Goal: Download file/media

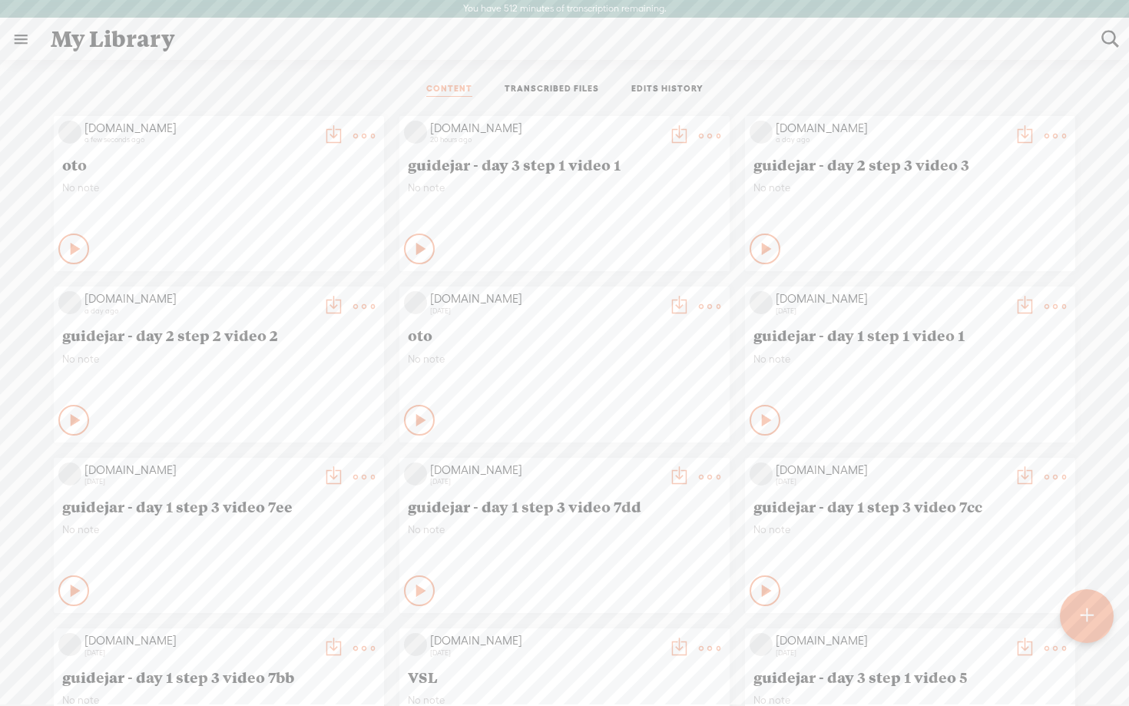
click at [359, 142] on t at bounding box center [364, 136] width 22 height 22
click at [279, 356] on link "Delete" at bounding box center [291, 363] width 154 height 35
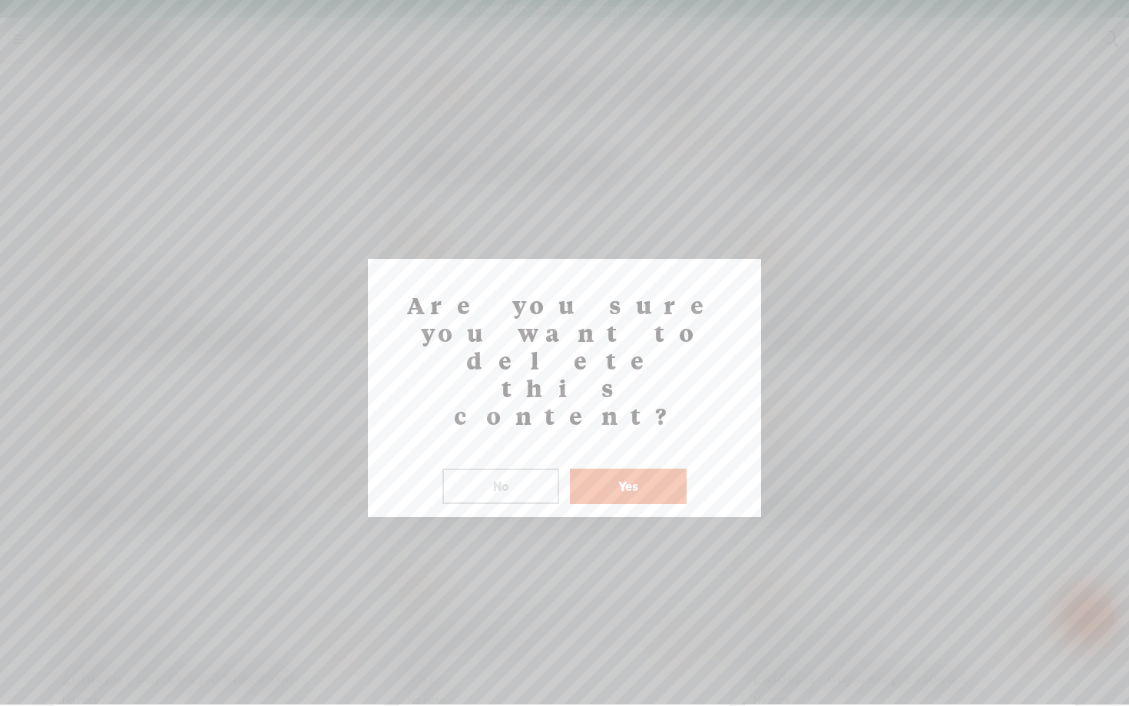
click at [644, 468] on button "Yes" at bounding box center [628, 485] width 117 height 35
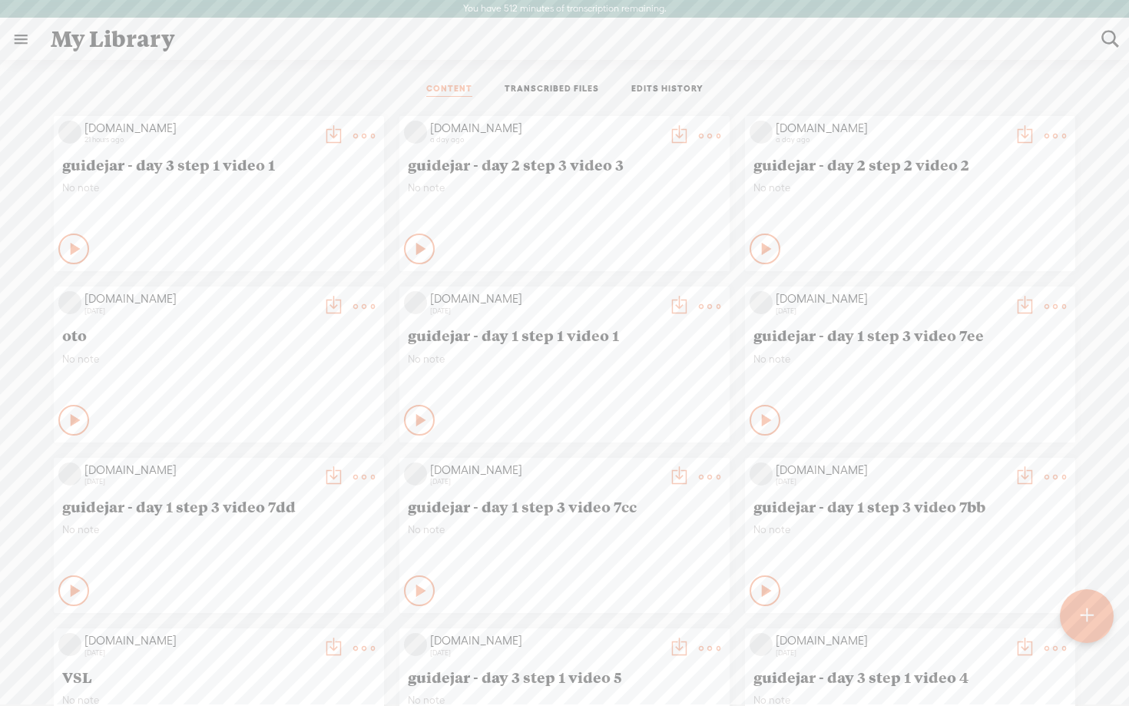
click at [1096, 620] on div at bounding box center [1087, 616] width 54 height 54
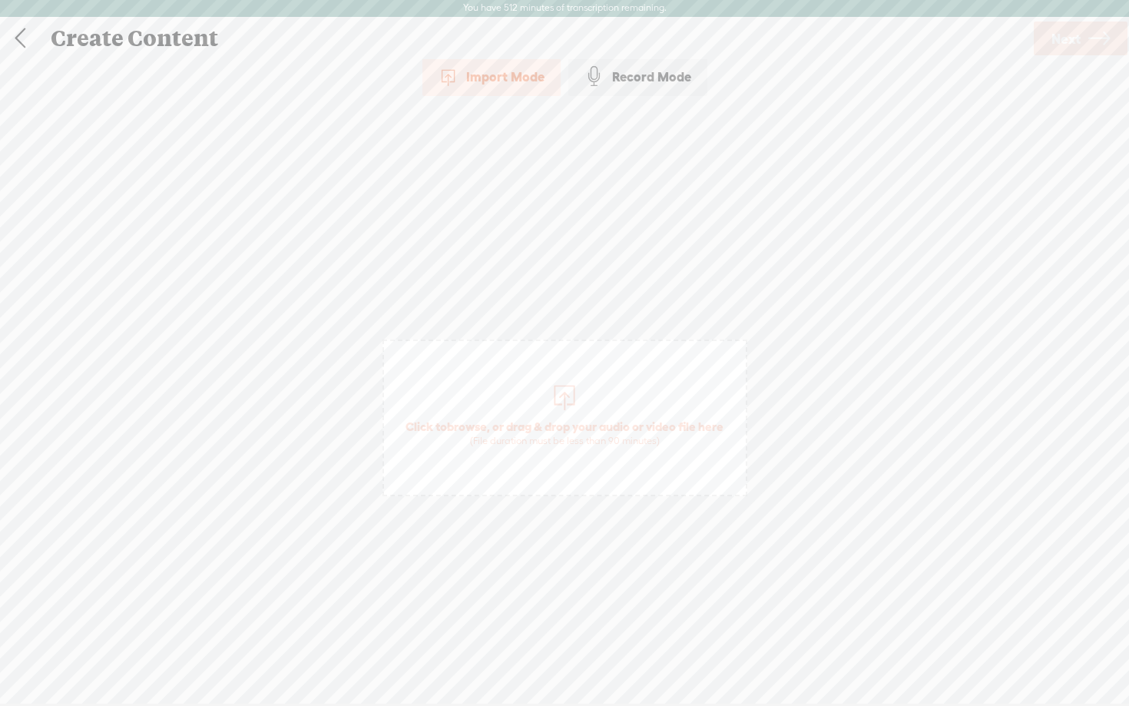
click at [558, 407] on div at bounding box center [564, 395] width 31 height 31
click at [1097, 28] on icon at bounding box center [1099, 38] width 22 height 39
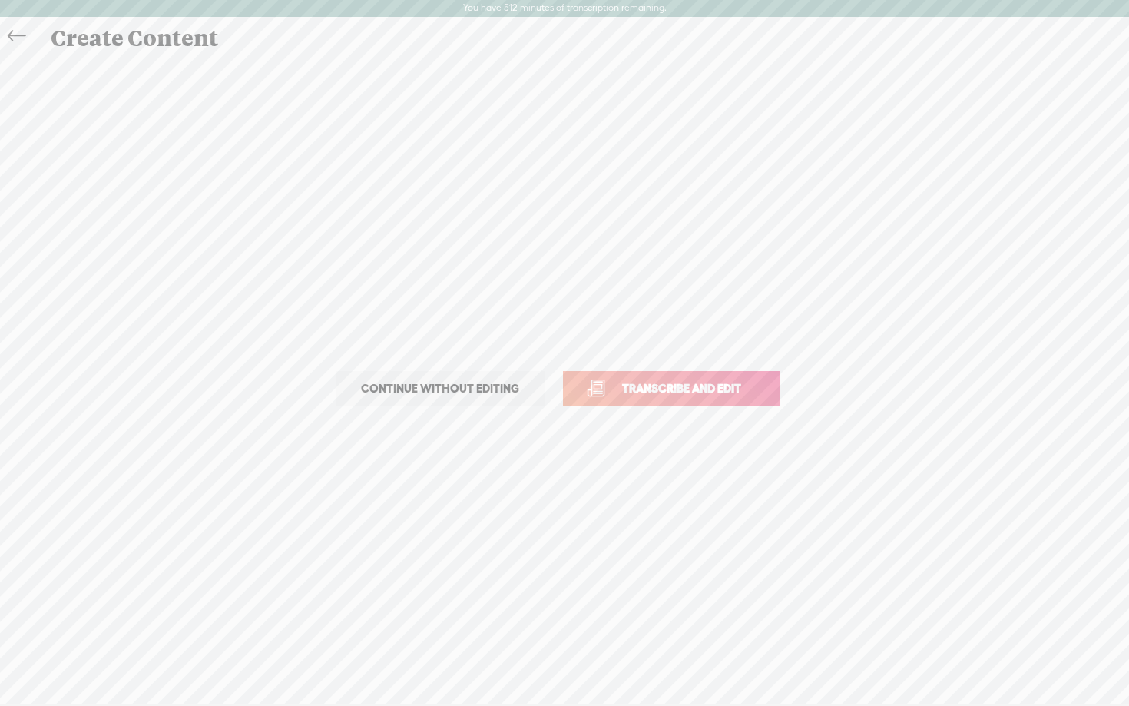
click at [741, 388] on span "Transcribe and edit" at bounding box center [681, 388] width 151 height 18
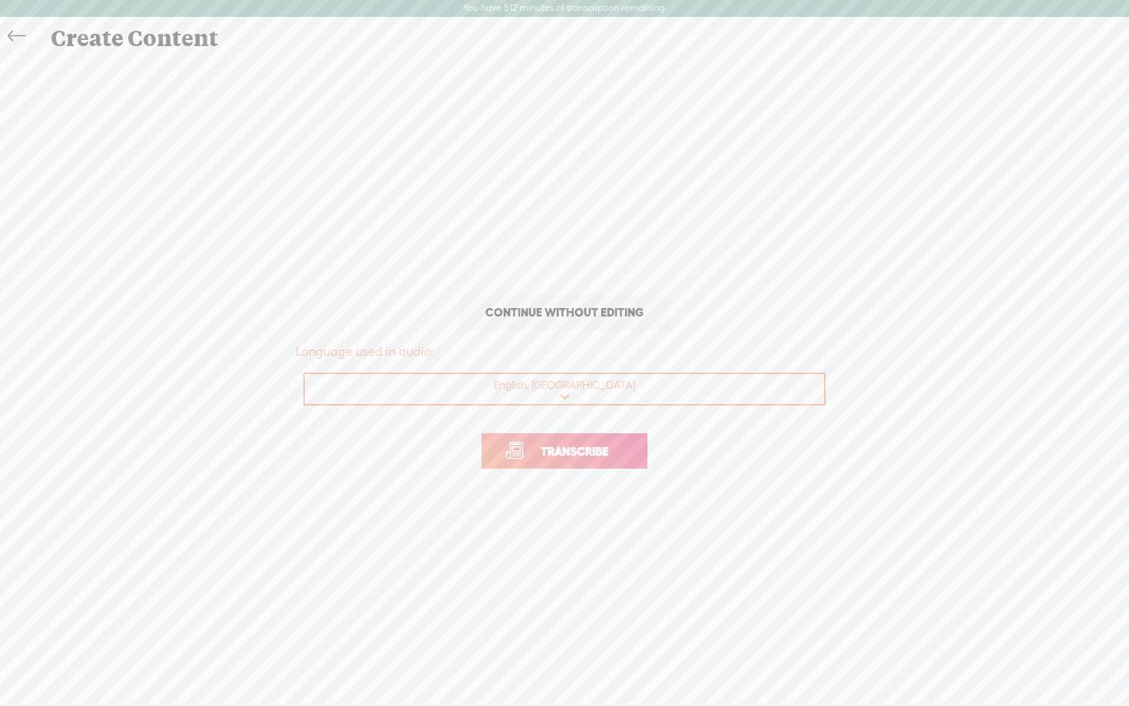
click at [547, 465] on link "Transcribe" at bounding box center [565, 450] width 166 height 35
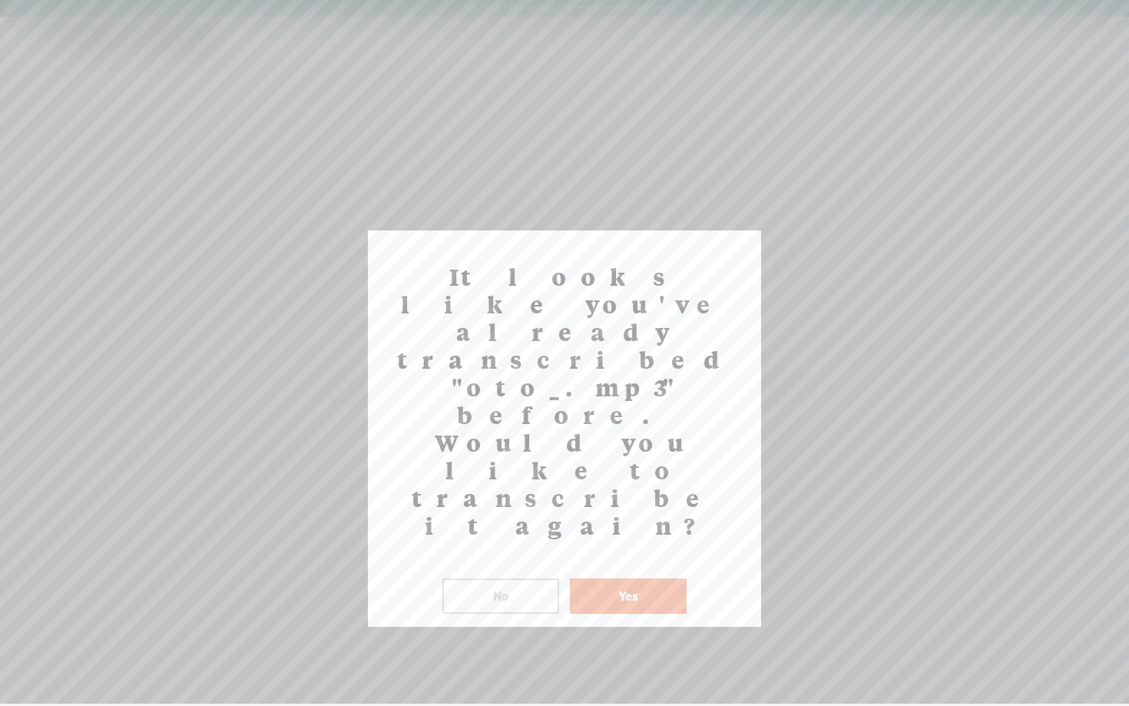
click at [611, 578] on button "Yes" at bounding box center [628, 595] width 117 height 35
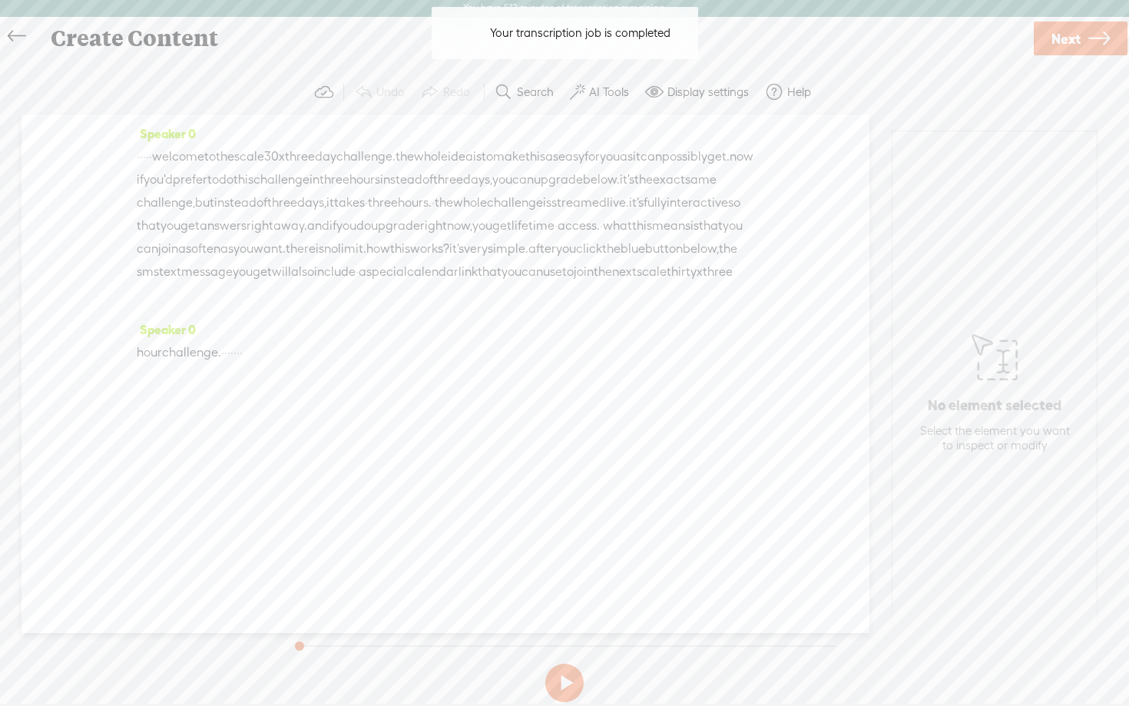
click at [152, 163] on span "·" at bounding box center [150, 156] width 3 height 23
click at [613, 93] on label "AI Tools" at bounding box center [609, 91] width 40 height 15
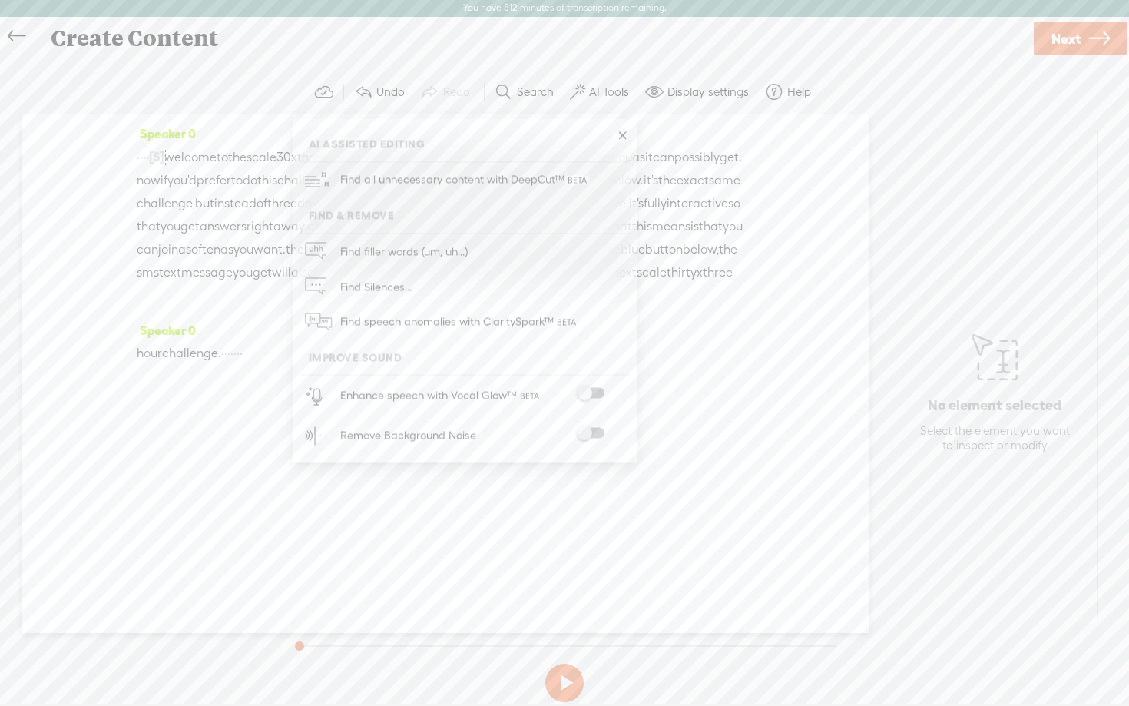
click at [604, 390] on span at bounding box center [591, 393] width 28 height 11
click at [594, 436] on span at bounding box center [591, 434] width 28 height 11
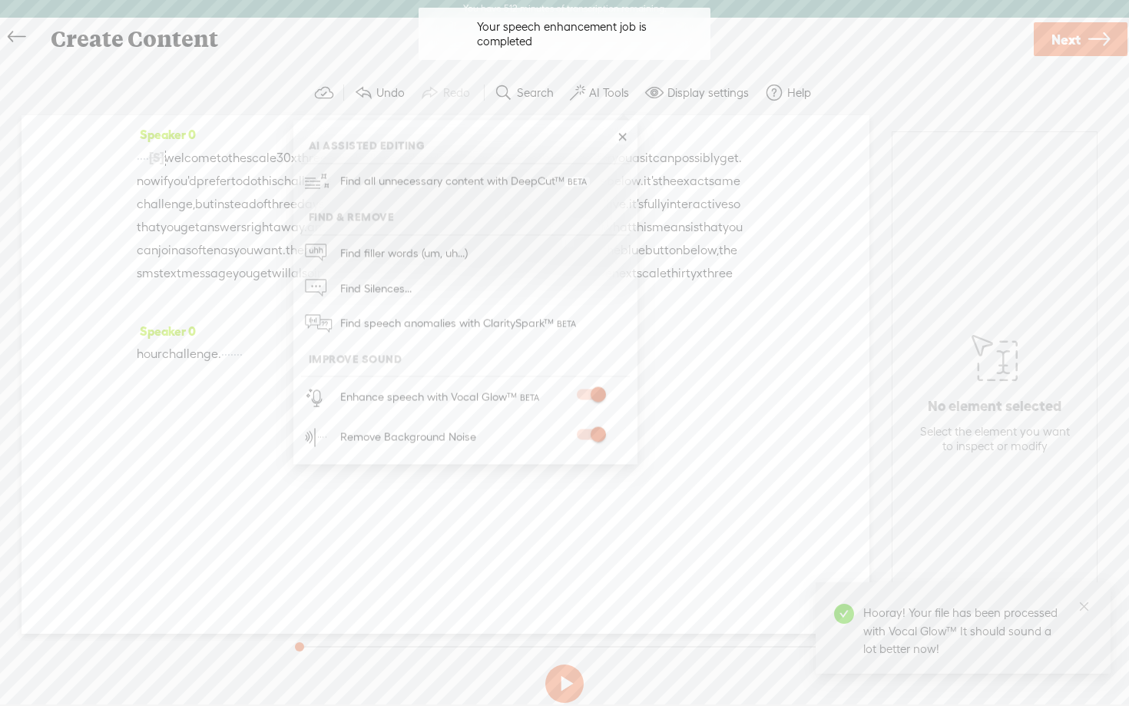
click at [573, 689] on button at bounding box center [564, 683] width 38 height 38
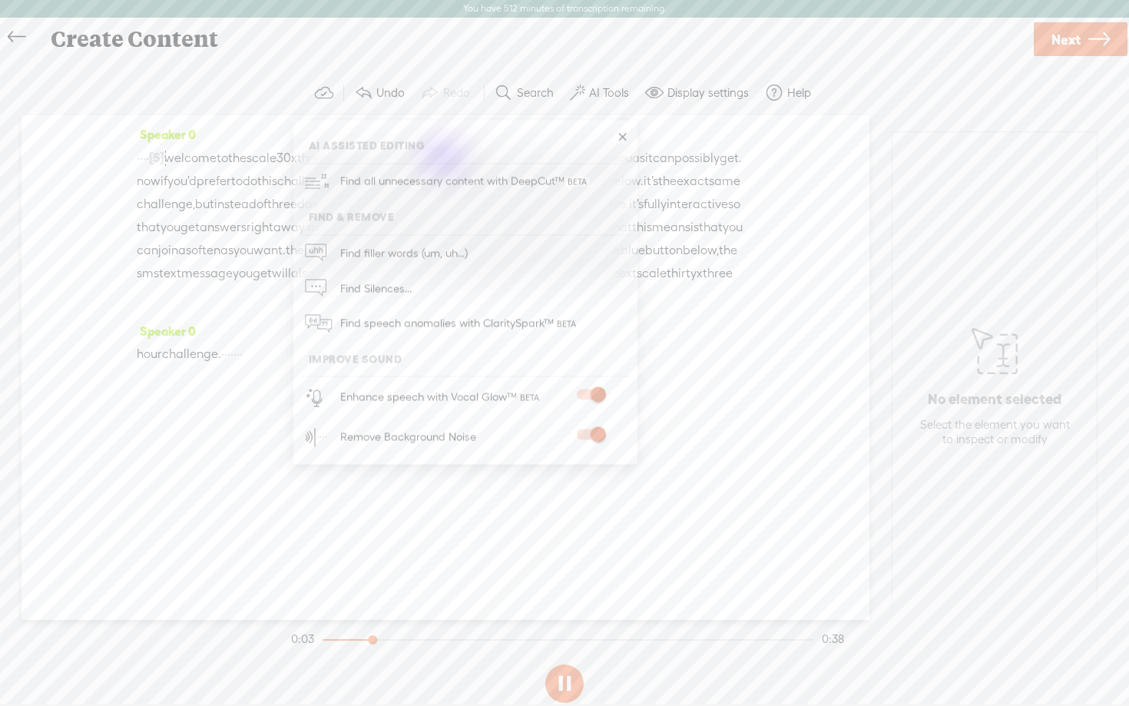
click at [620, 137] on link at bounding box center [621, 137] width 15 height 15
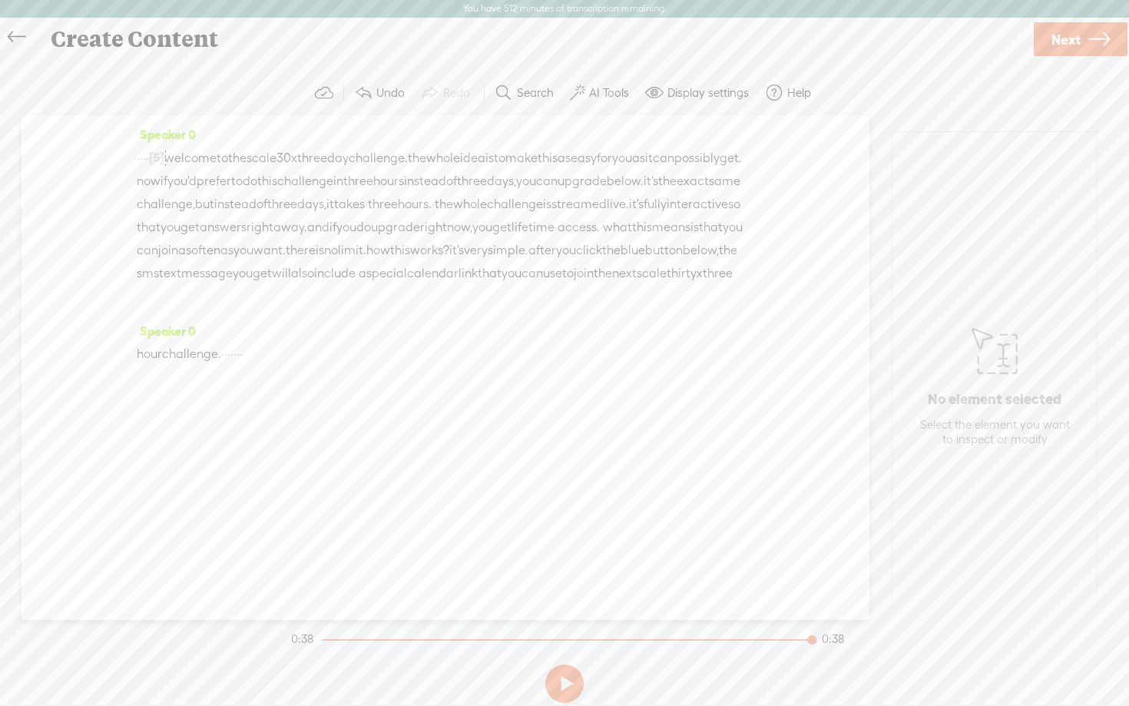
click at [243, 366] on span "·" at bounding box center [241, 354] width 3 height 23
click at [125, 338] on span "Delete" at bounding box center [132, 339] width 36 height 15
click at [570, 677] on button at bounding box center [564, 683] width 38 height 38
click at [149, 161] on span "·" at bounding box center [147, 158] width 3 height 23
click at [58, 114] on span "Delete" at bounding box center [58, 120] width 36 height 15
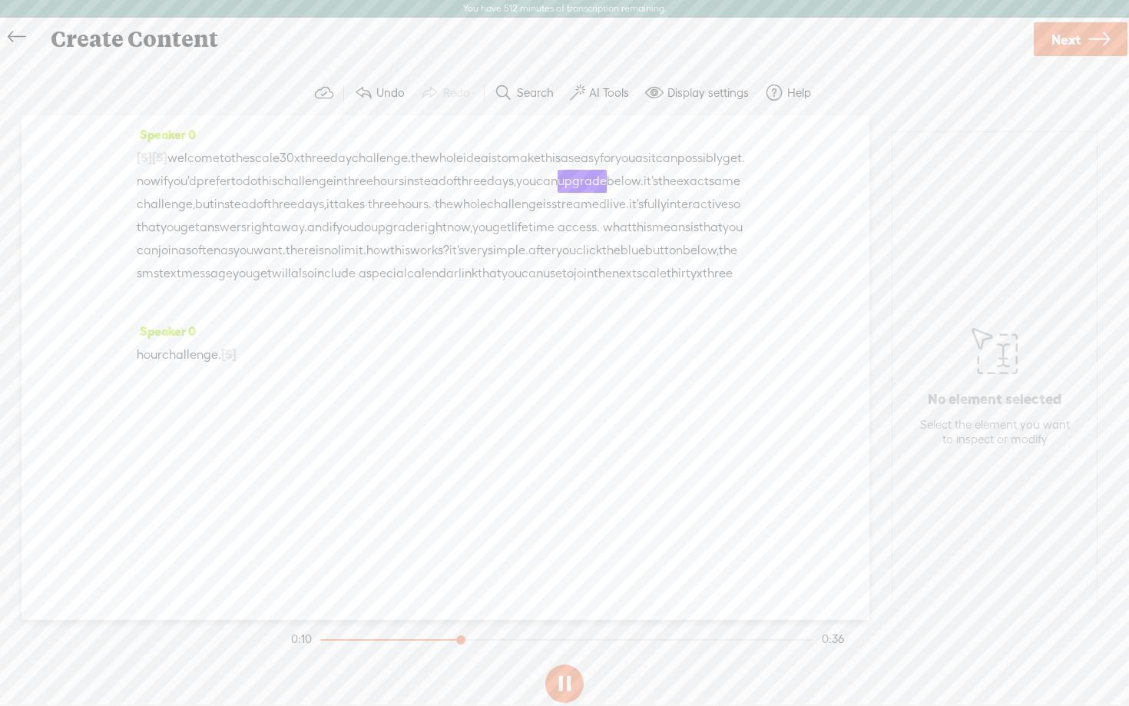
click at [568, 685] on button at bounding box center [564, 683] width 38 height 38
drag, startPoint x: 462, startPoint y: 637, endPoint x: 222, endPoint y: 625, distance: 240.7
click at [222, 625] on div "Trebble audio editor works best with Google Chrome or Firefox. Please switch yo…" at bounding box center [564, 390] width 1098 height 638
click at [212, 638] on div "Trebble audio editor works best with Google Chrome or Firefox. Please switch yo…" at bounding box center [564, 390] width 1098 height 638
click at [568, 677] on button at bounding box center [564, 683] width 38 height 38
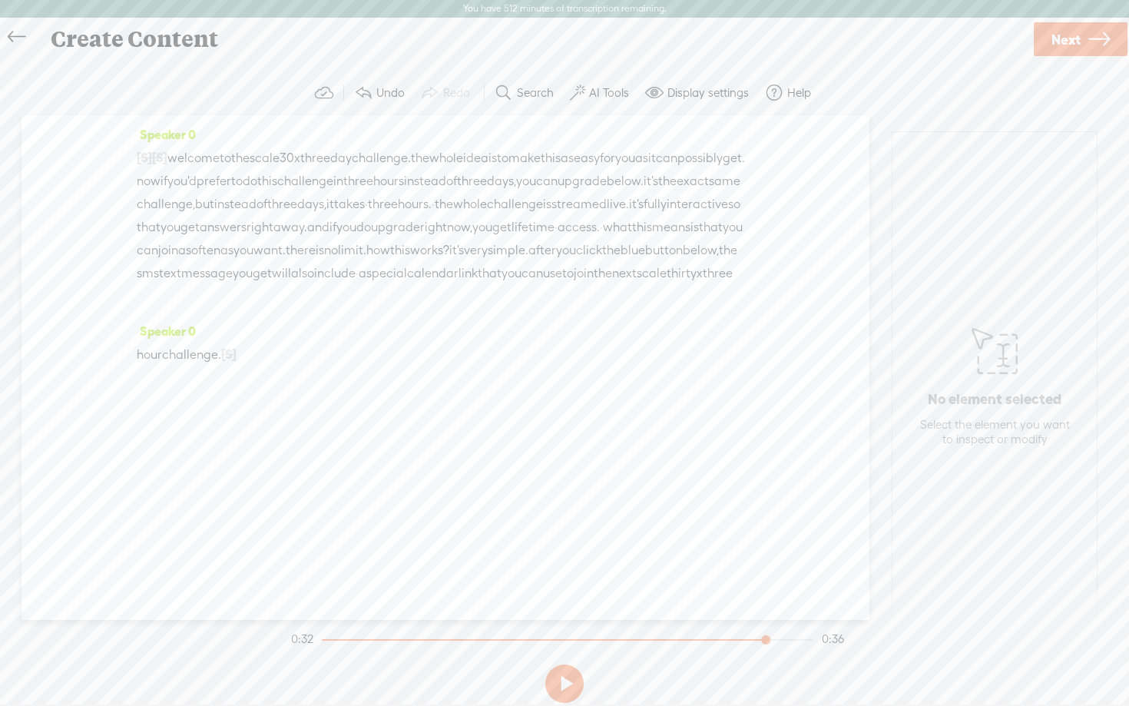
click at [1083, 42] on link "Next" at bounding box center [1081, 39] width 94 height 34
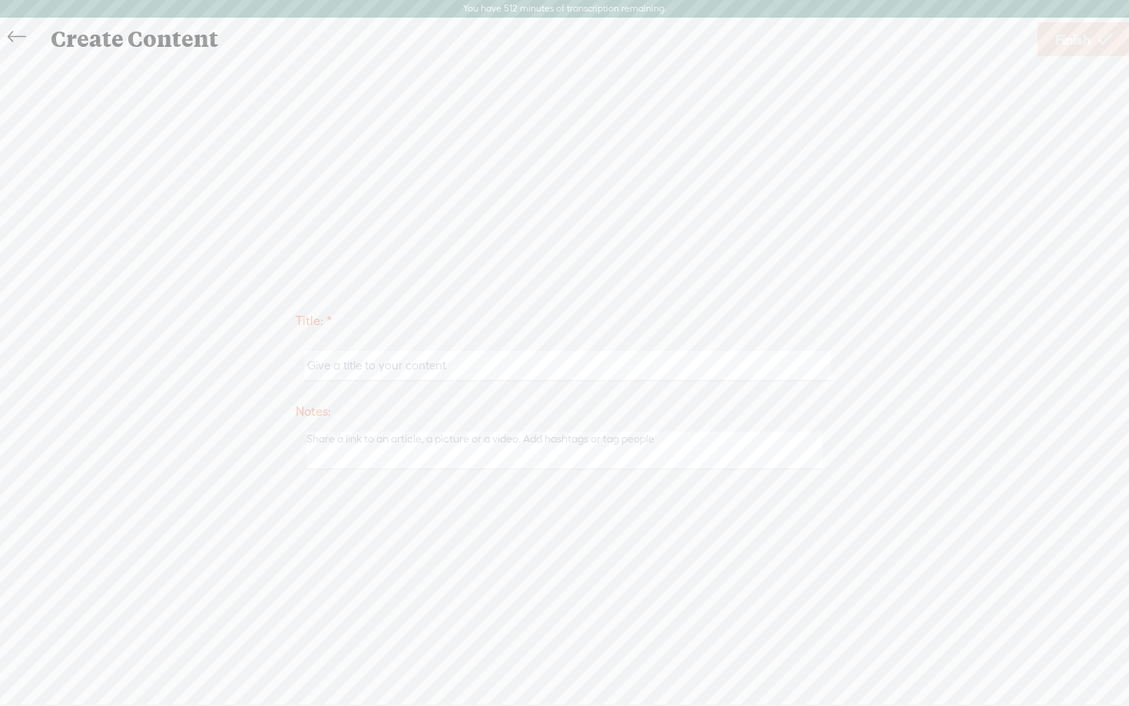
click at [309, 367] on input "text" at bounding box center [567, 366] width 526 height 30
type input "oto"
click at [512, 317] on label "Title: *" at bounding box center [565, 321] width 538 height 31
click at [1099, 37] on icon at bounding box center [1105, 39] width 14 height 39
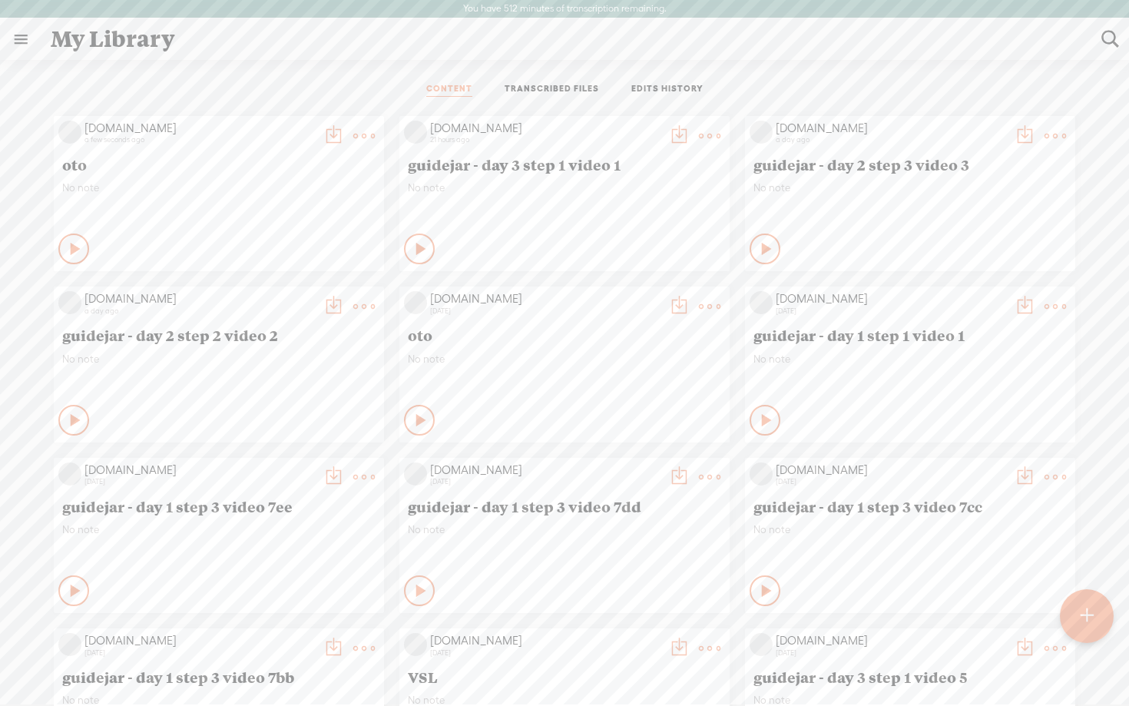
click at [68, 250] on icon at bounding box center [75, 248] width 15 height 15
click at [68, 237] on div "Play Content" at bounding box center [73, 248] width 31 height 31
click at [68, 249] on icon at bounding box center [74, 248] width 15 height 15
click at [325, 139] on t at bounding box center [334, 136] width 22 height 22
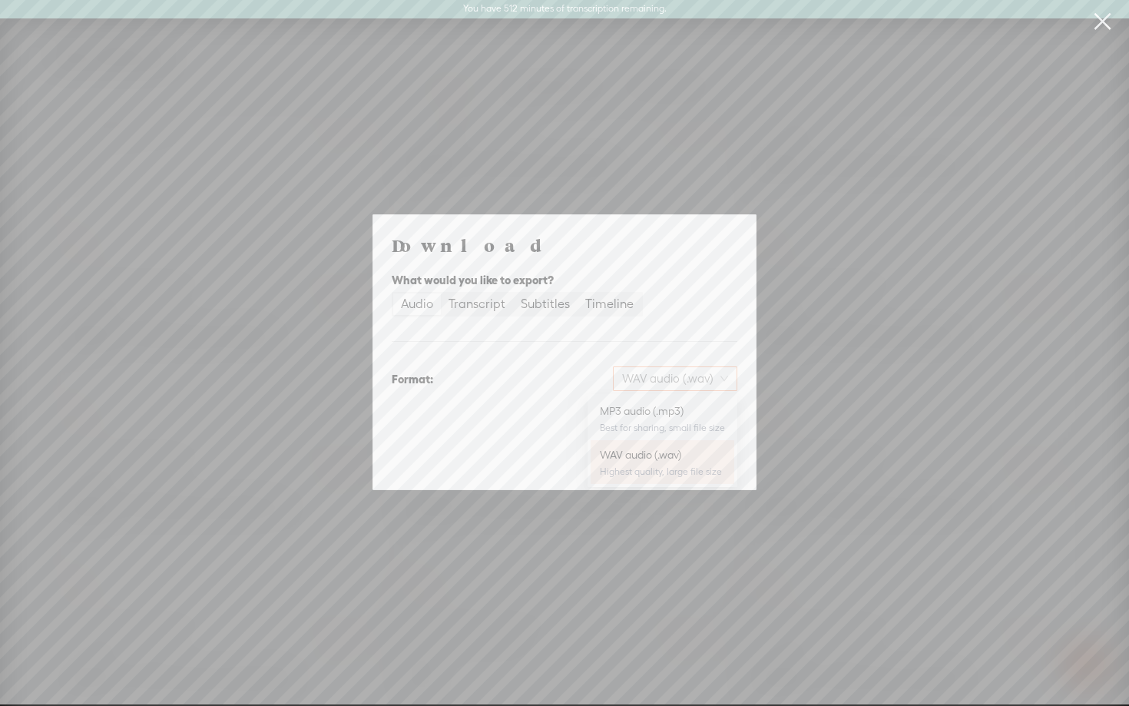
click at [669, 389] on span "WAV audio (.wav)" at bounding box center [675, 378] width 106 height 23
click at [662, 424] on div "Best for sharing, small file size" at bounding box center [662, 428] width 125 height 12
click at [698, 464] on span "Download" at bounding box center [698, 459] width 54 height 15
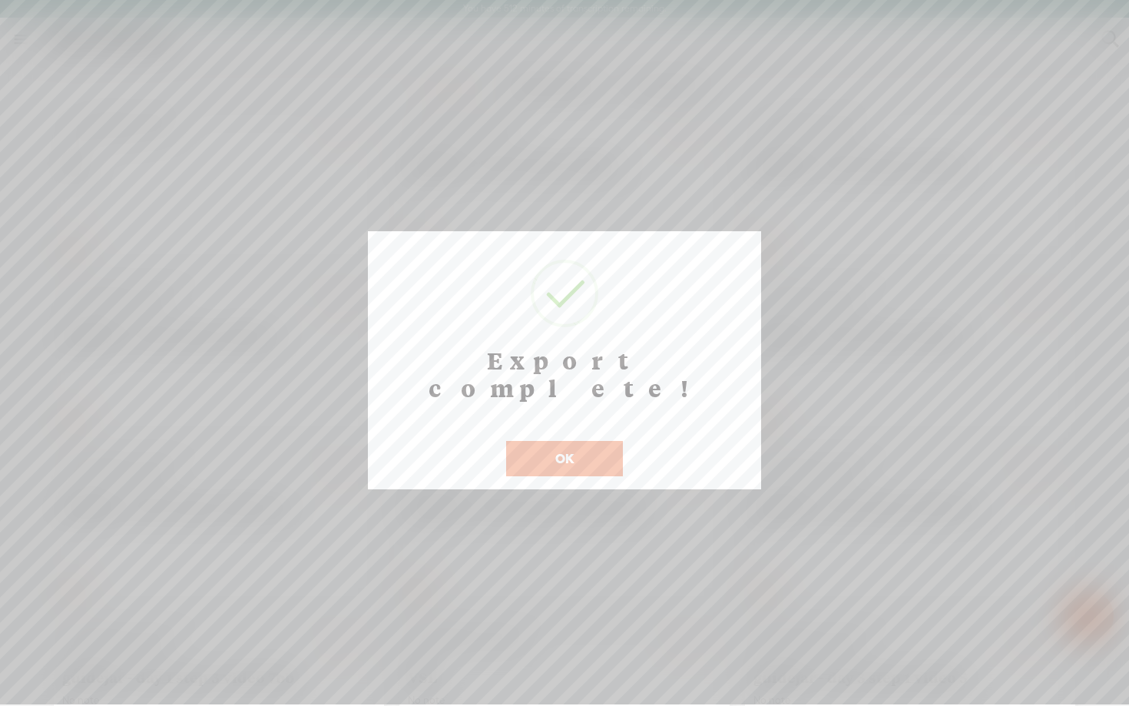
click at [551, 441] on button "OK" at bounding box center [564, 458] width 117 height 35
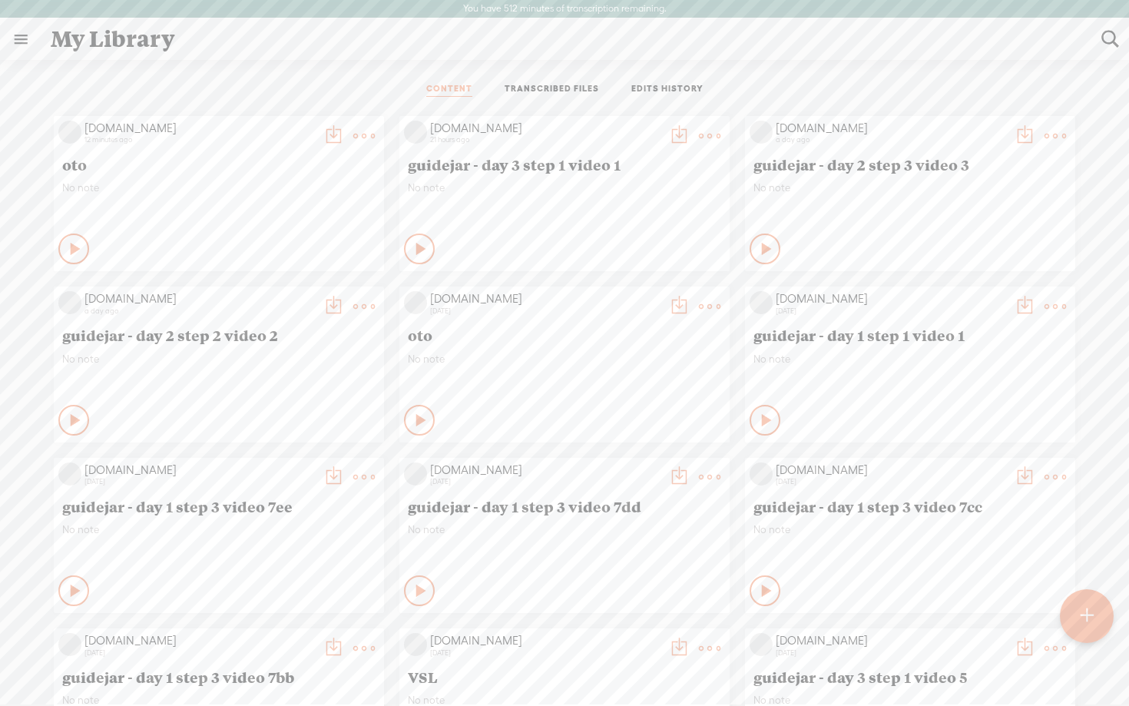
click at [325, 137] on t at bounding box center [334, 136] width 22 height 22
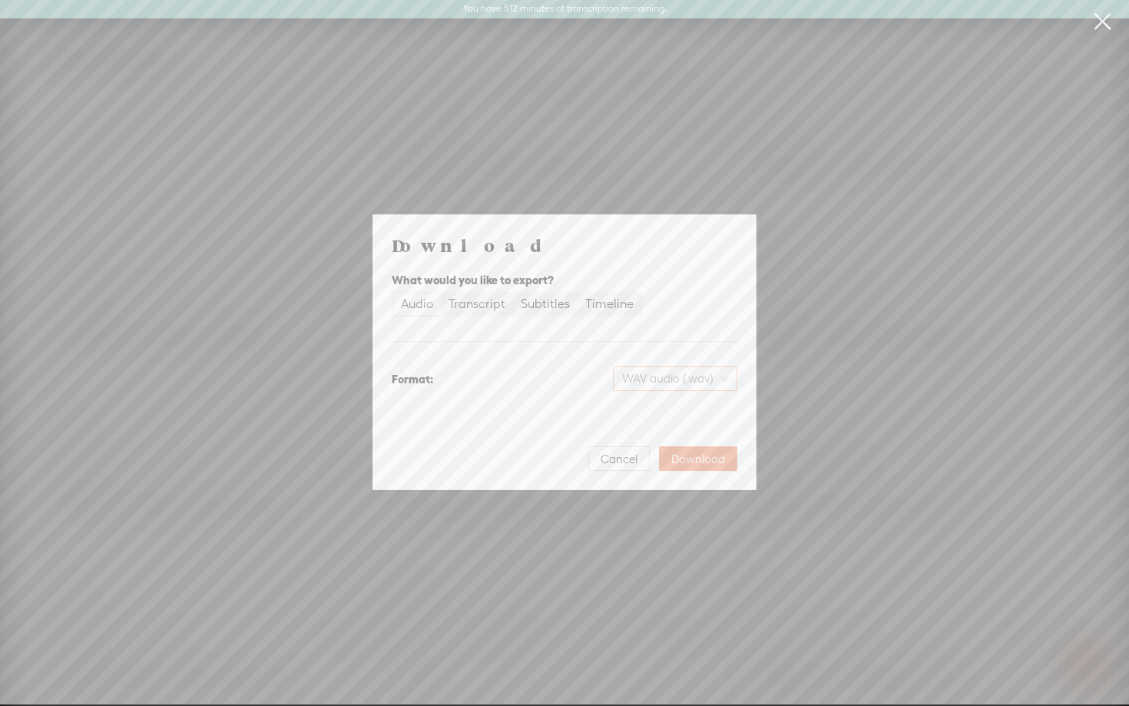
click at [638, 376] on span "WAV audio (.wav)" at bounding box center [675, 378] width 106 height 23
click at [629, 412] on div "MP3 audio (.mp3)" at bounding box center [662, 410] width 125 height 15
click at [691, 460] on span "Download" at bounding box center [698, 459] width 54 height 15
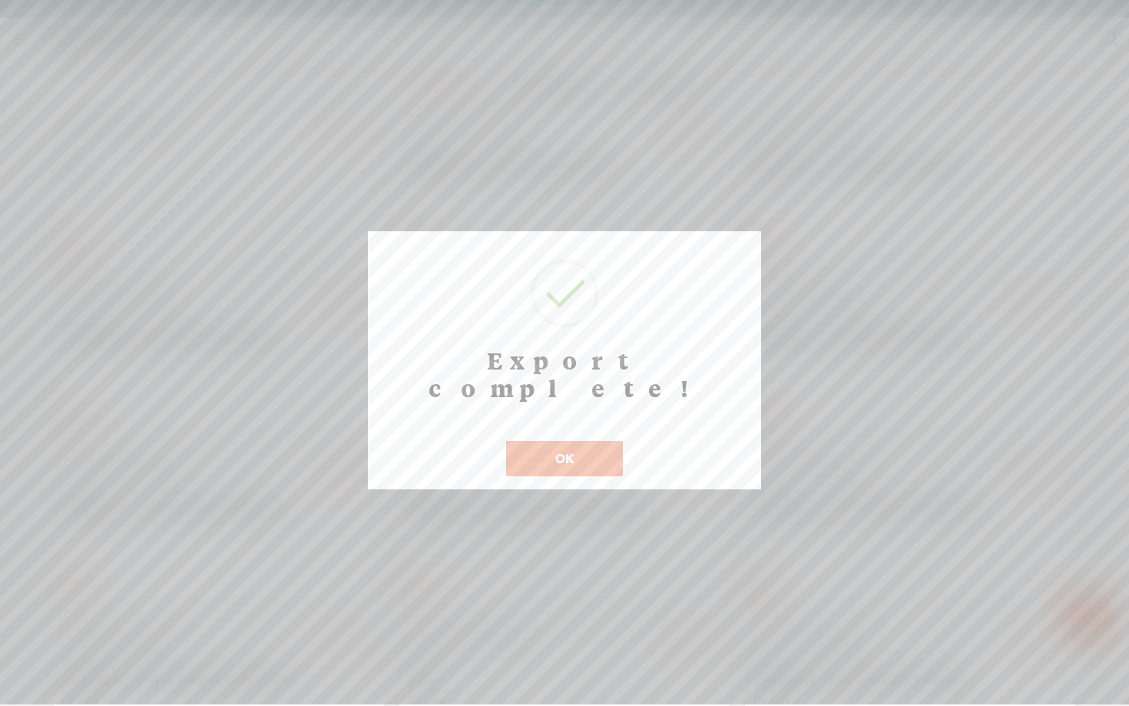
click at [590, 441] on button "OK" at bounding box center [564, 458] width 117 height 35
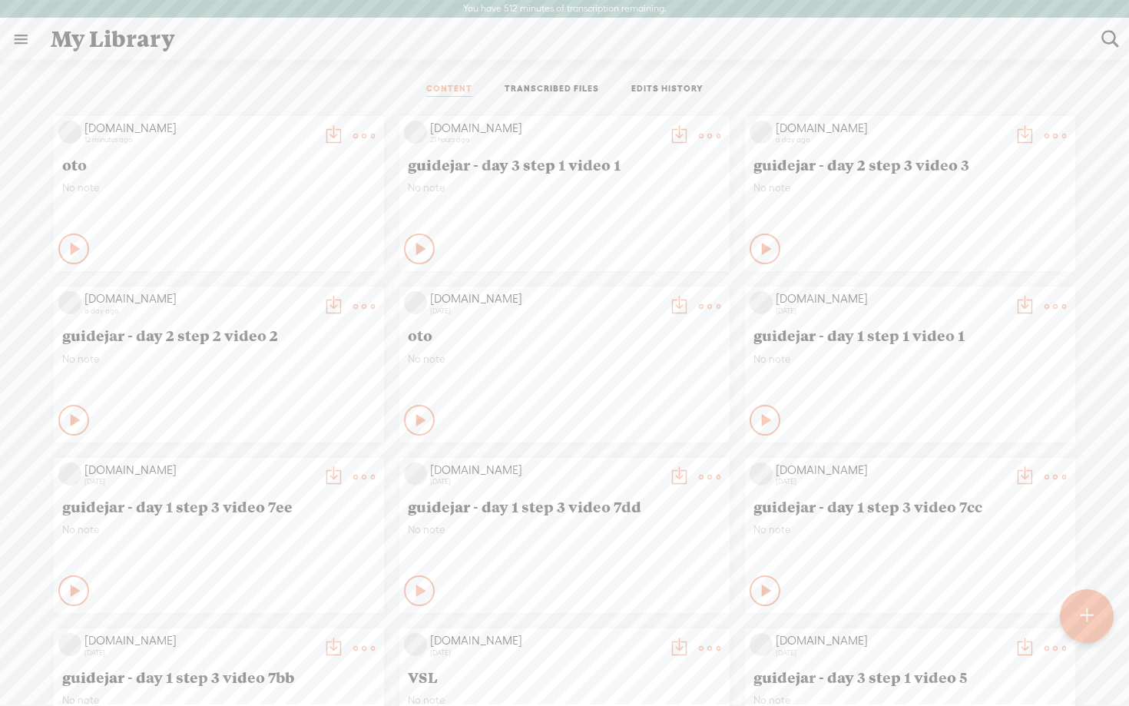
click at [356, 131] on t at bounding box center [364, 136] width 22 height 22
click at [298, 191] on link "Edit" at bounding box center [291, 187] width 154 height 35
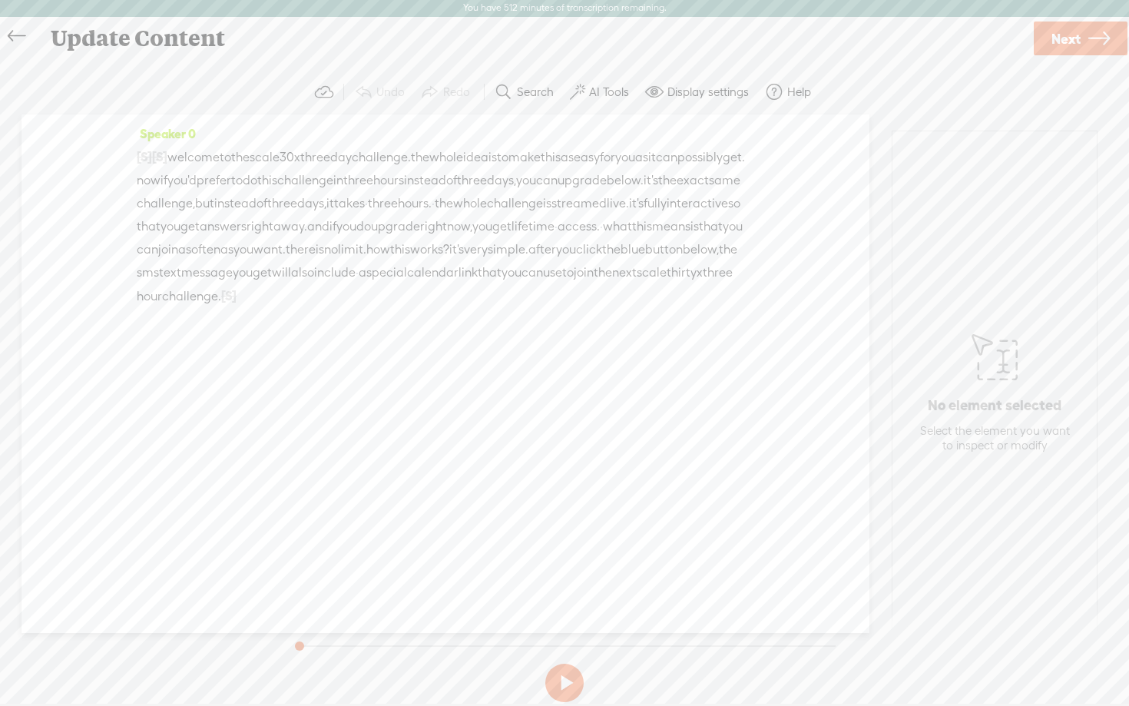
click at [1057, 45] on span "Next" at bounding box center [1065, 38] width 29 height 39
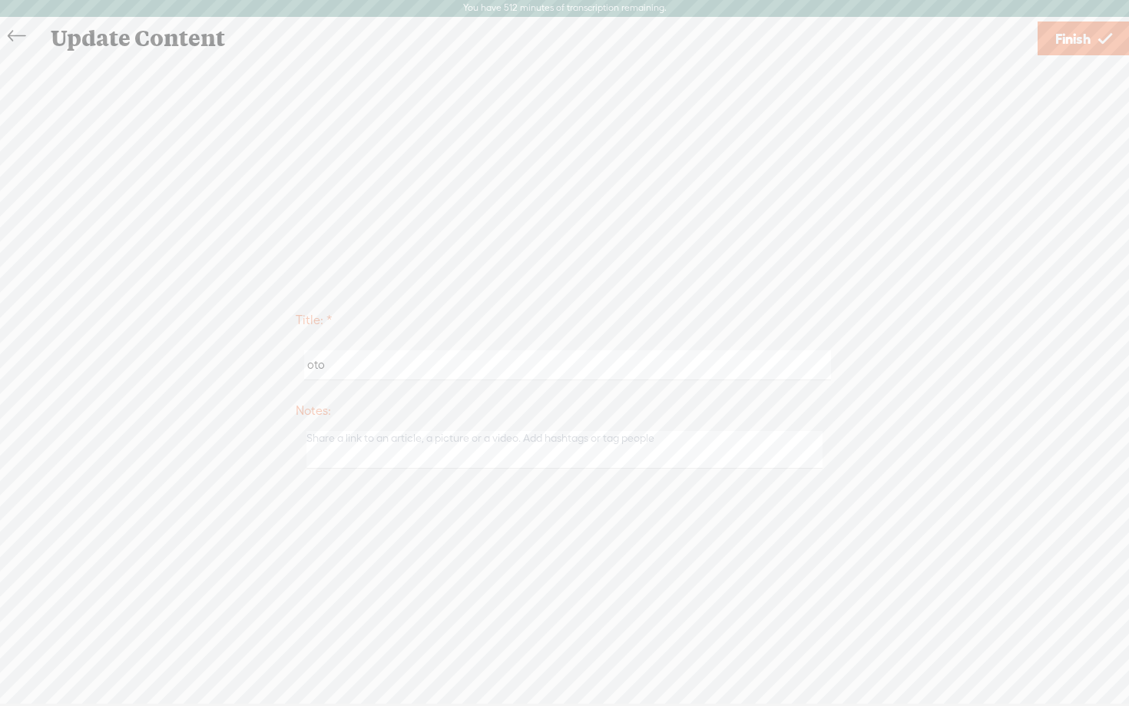
click at [1057, 45] on span "Finish" at bounding box center [1072, 38] width 35 height 39
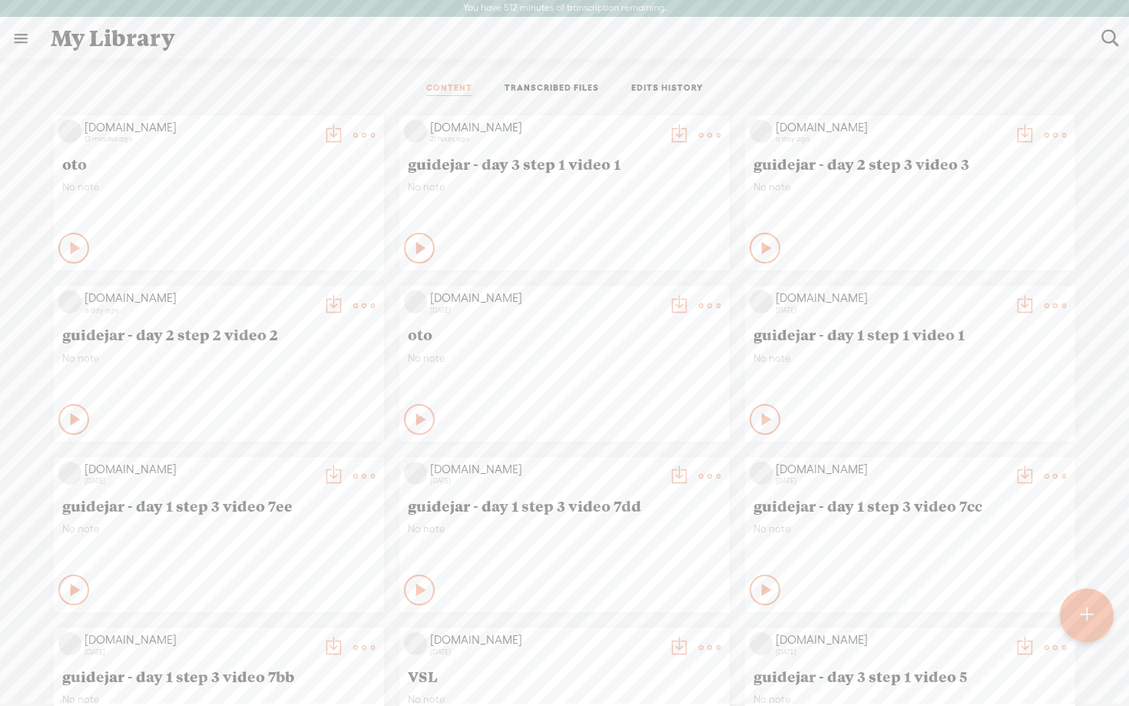
click at [326, 129] on t at bounding box center [334, 135] width 22 height 22
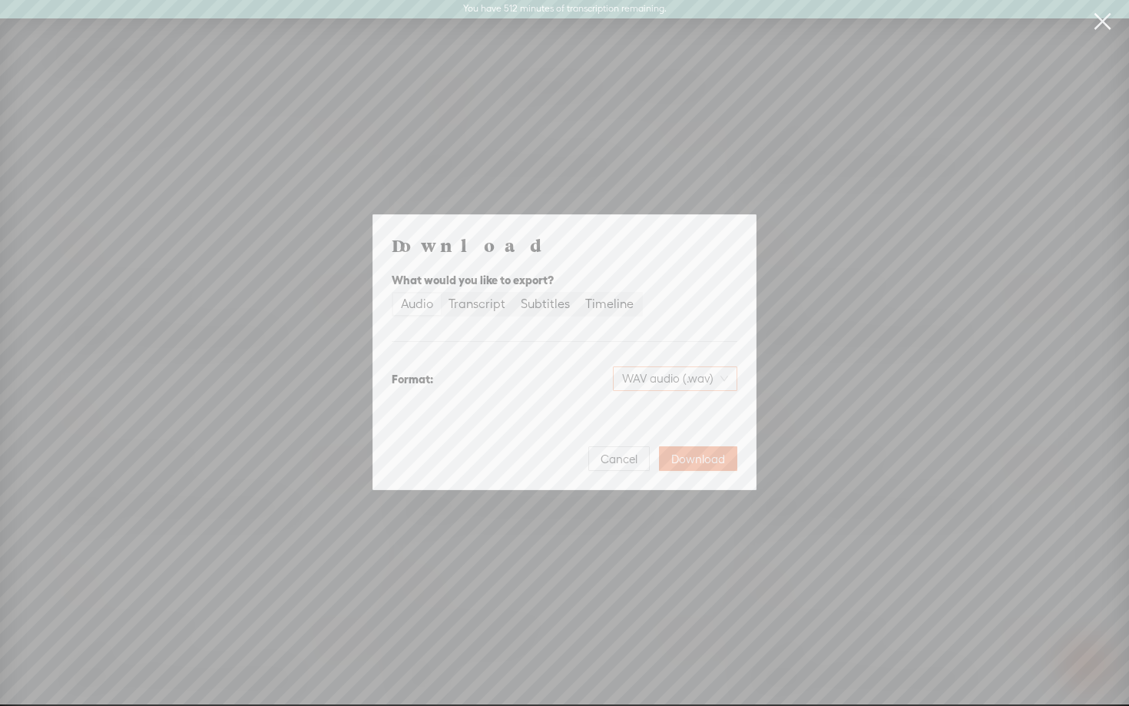
click at [664, 382] on span "WAV audio (.wav)" at bounding box center [675, 378] width 106 height 23
click at [641, 418] on div "MP3 audio (.mp3)" at bounding box center [662, 410] width 125 height 15
click at [707, 458] on span "Download" at bounding box center [698, 459] width 54 height 15
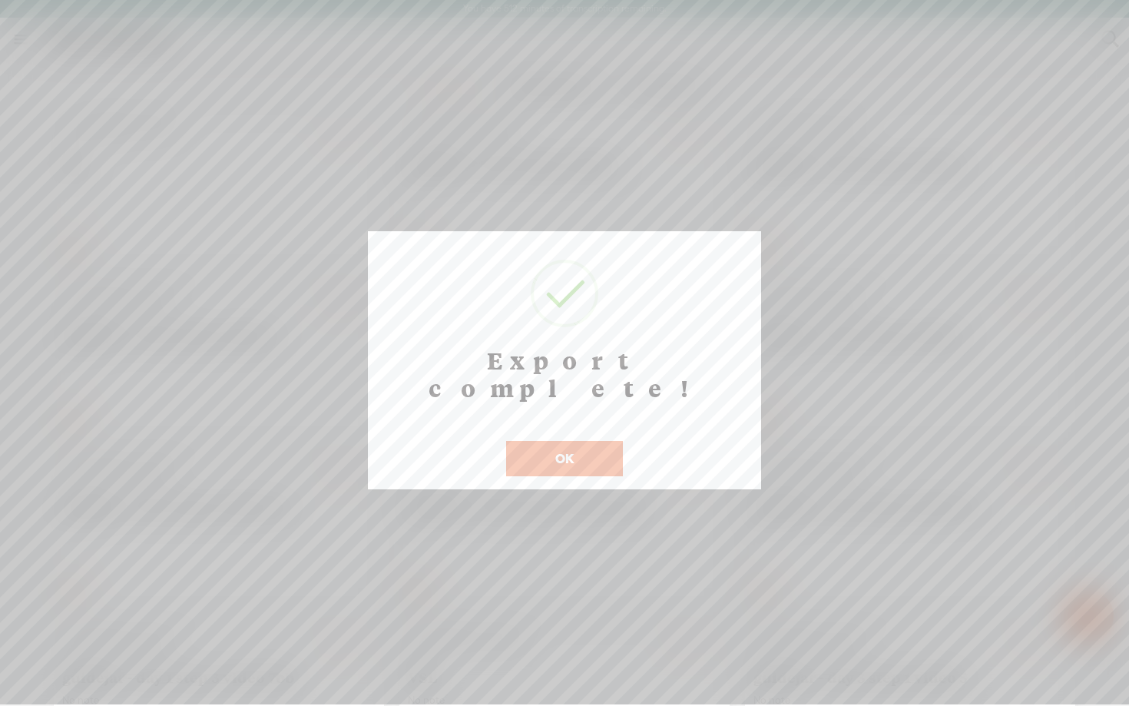
click at [544, 441] on button "OK" at bounding box center [564, 458] width 117 height 35
